Goal: Find specific page/section: Find specific page/section

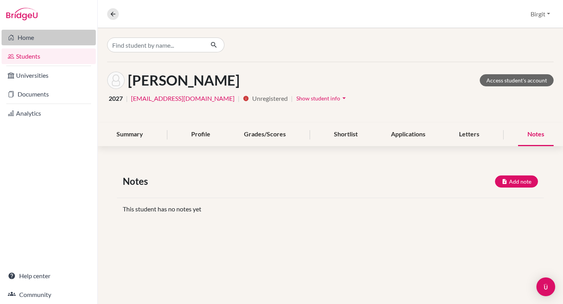
click at [58, 44] on link "Home" at bounding box center [49, 38] width 94 height 16
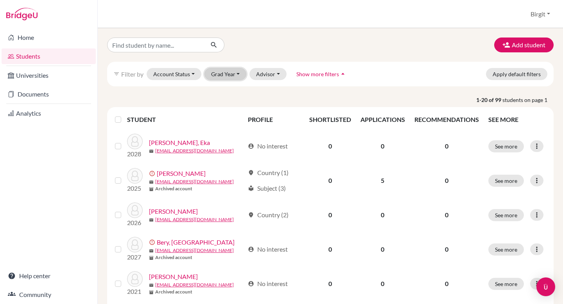
click at [240, 75] on button "Grad Year" at bounding box center [225, 74] width 42 height 12
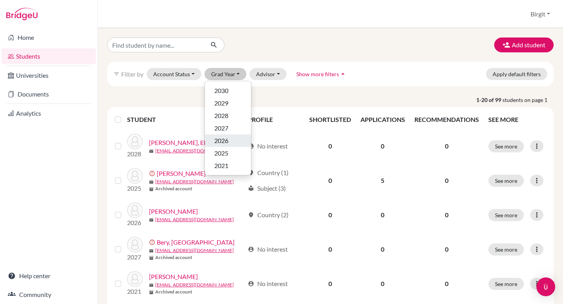
click at [221, 140] on span "2026" at bounding box center [221, 140] width 14 height 9
